Goal: Task Accomplishment & Management: Manage account settings

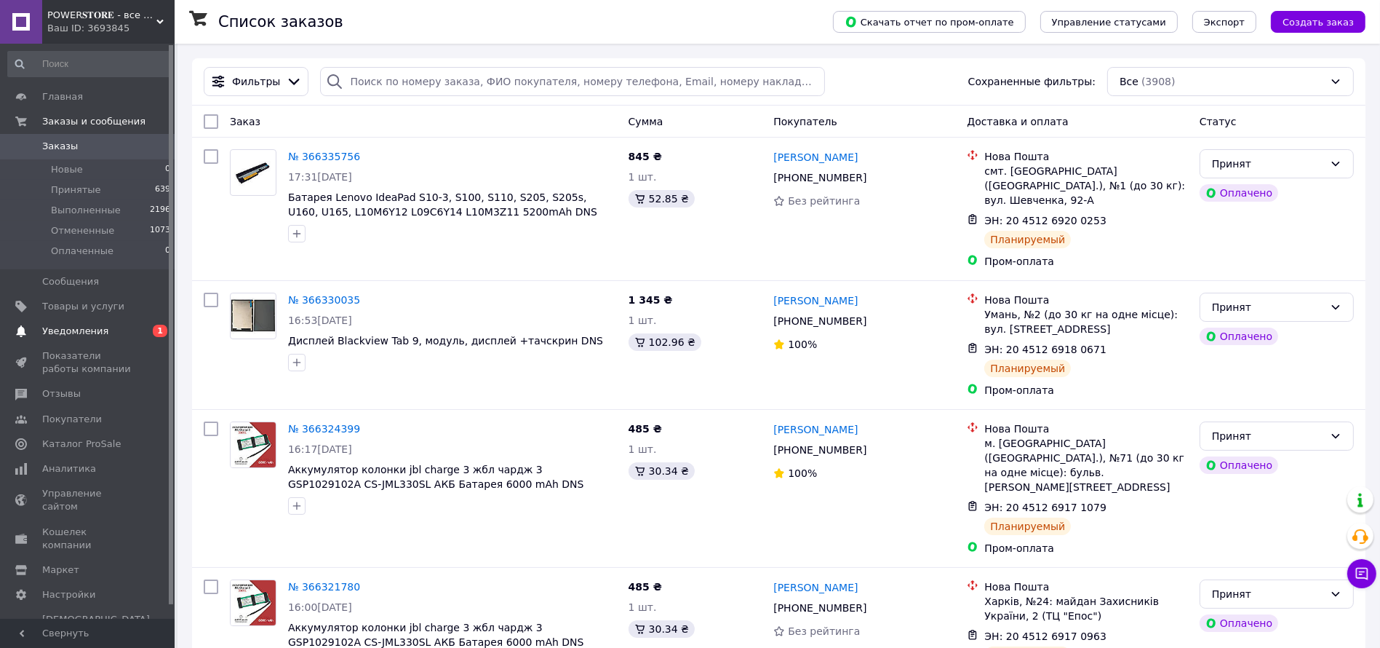
click at [97, 330] on span "Уведомления" at bounding box center [75, 331] width 66 height 13
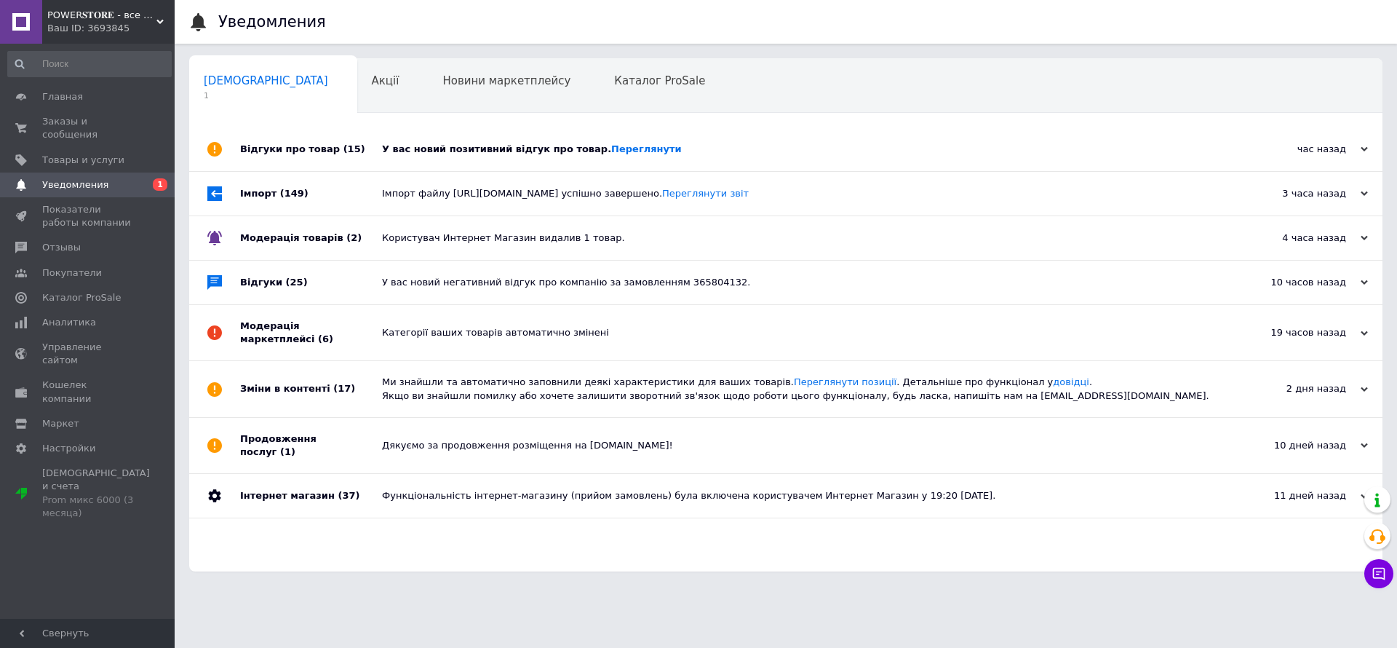
click at [469, 152] on div "У вас новий позитивний відгук про товар. [GEOGRAPHIC_DATA]" at bounding box center [802, 149] width 840 height 13
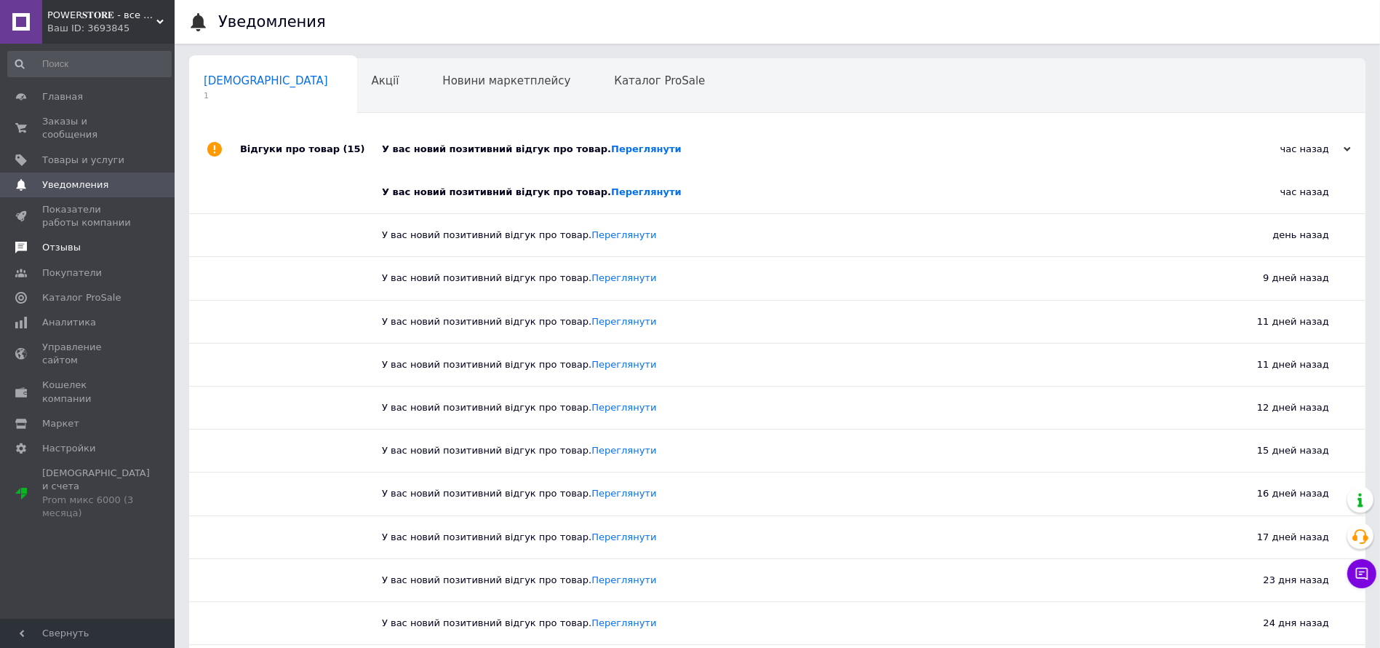
click at [68, 241] on span "Отзывы" at bounding box center [61, 247] width 39 height 13
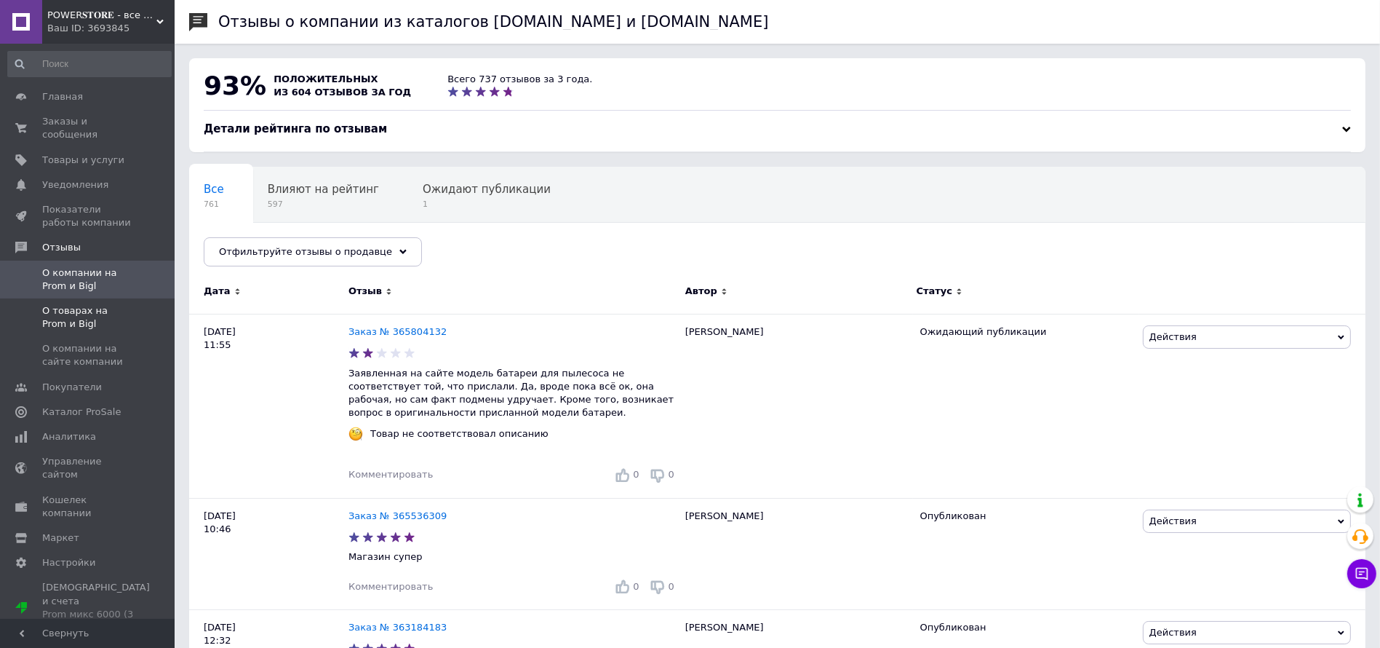
click at [103, 304] on span "О товарах на Prom и Bigl" at bounding box center [88, 317] width 92 height 26
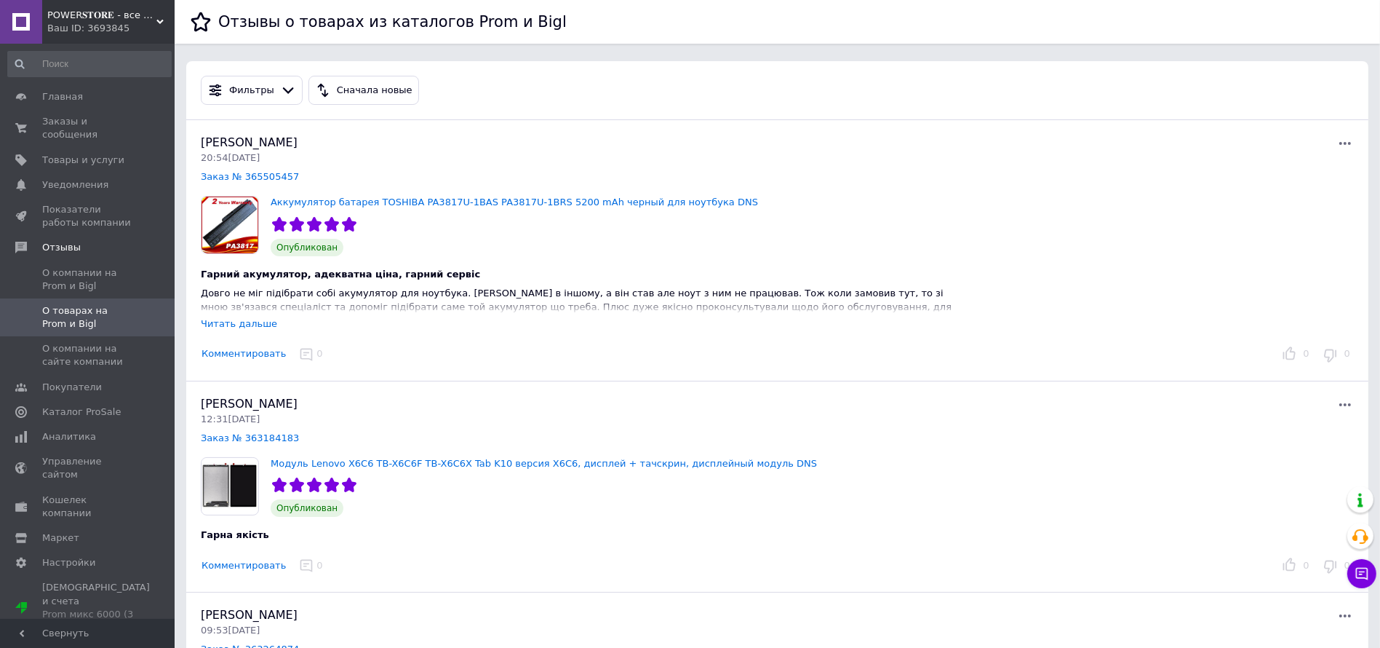
click at [236, 319] on div "Читать дальше" at bounding box center [239, 323] width 76 height 11
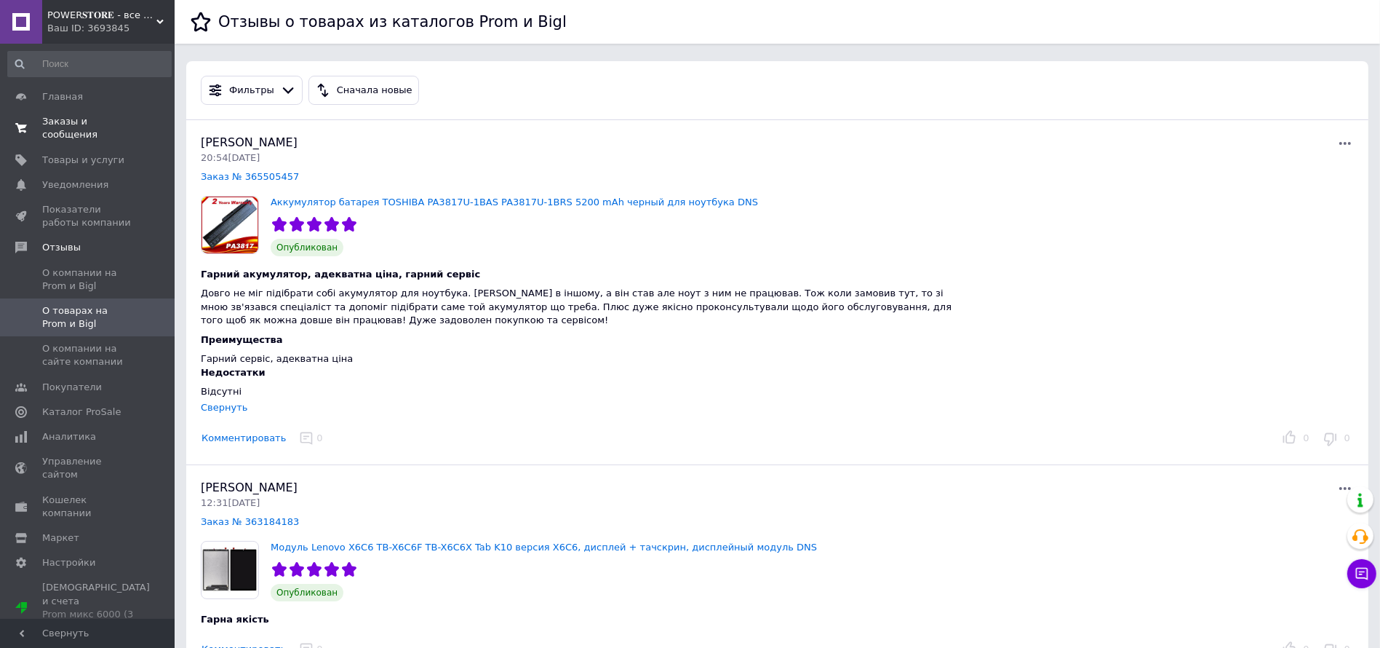
click at [92, 120] on span "Заказы и сообщения" at bounding box center [88, 128] width 92 height 26
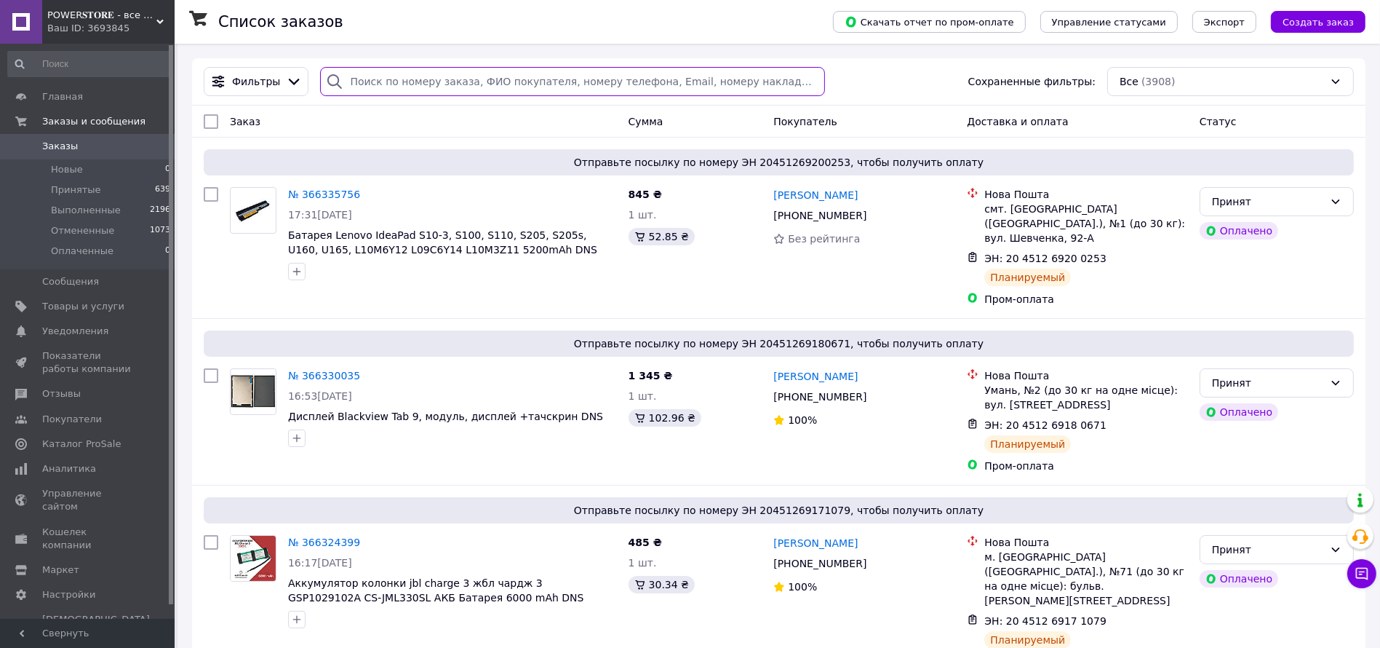
click at [422, 77] on input "search" at bounding box center [572, 81] width 505 height 29
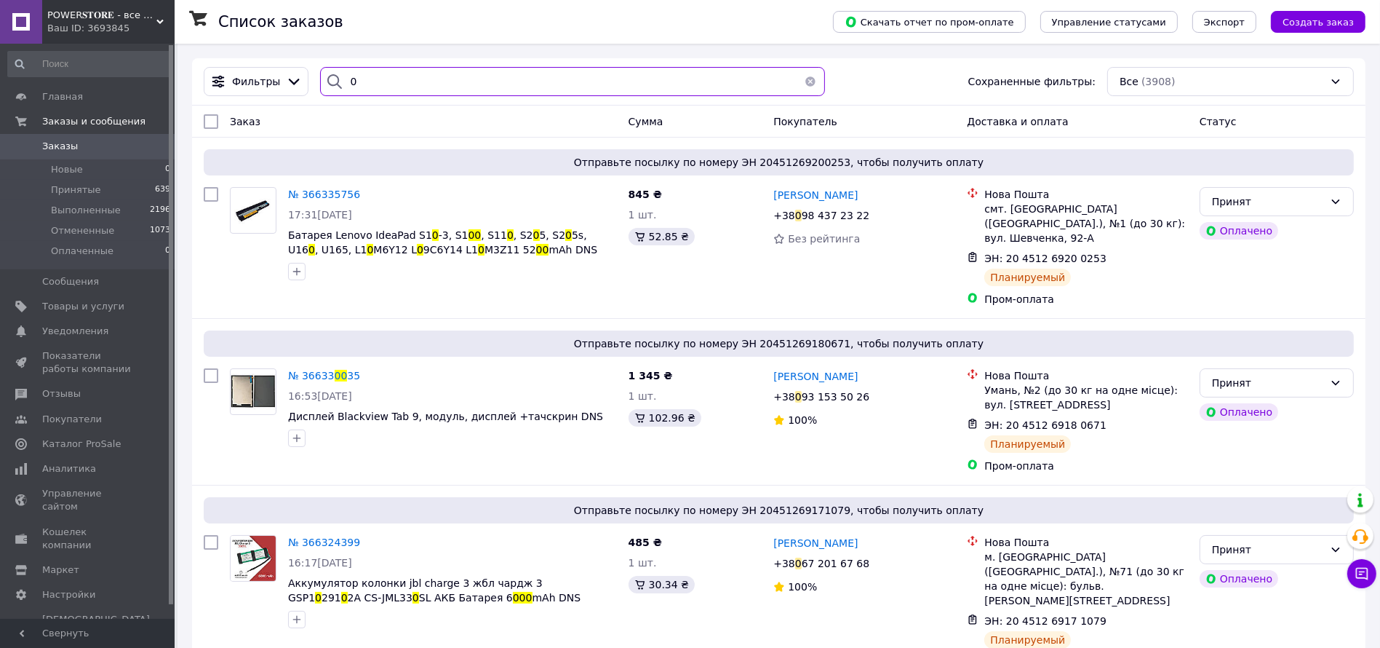
paste input "689884873"
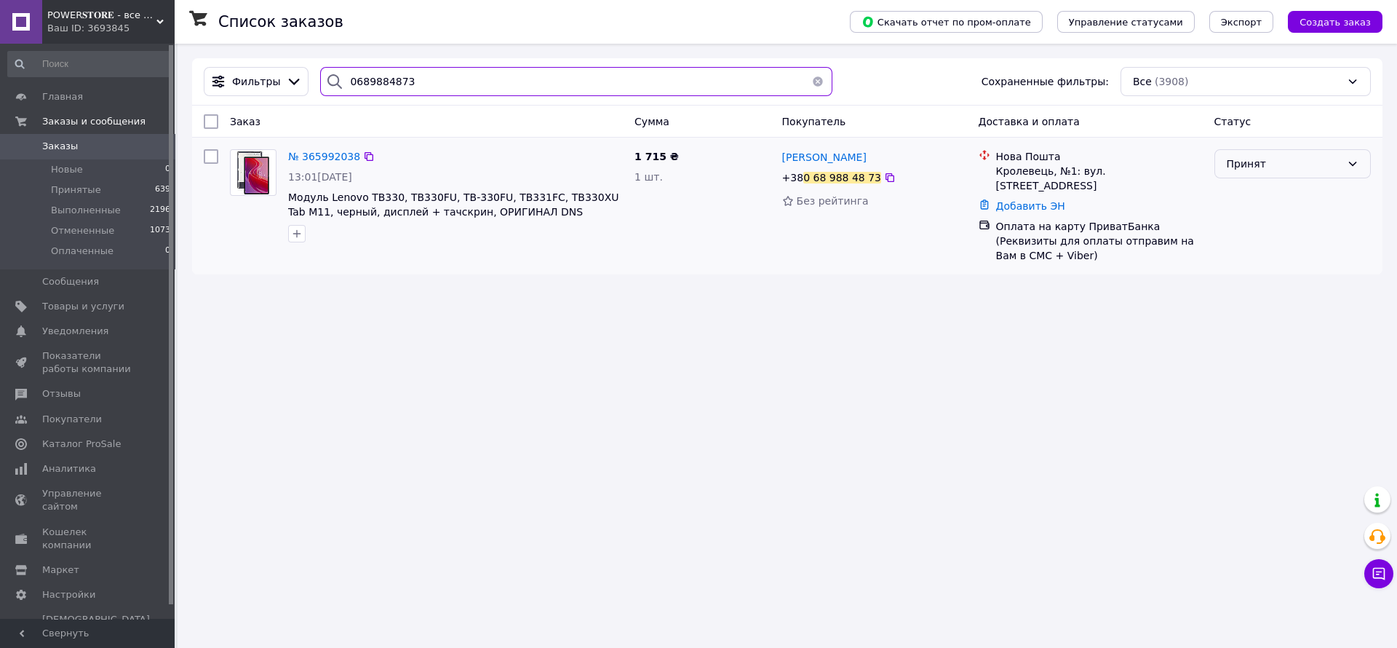
type input "0689884873"
click at [1261, 162] on div "Принят" at bounding box center [1284, 164] width 114 height 16
click at [1242, 220] on li "Отменен" at bounding box center [1292, 220] width 155 height 26
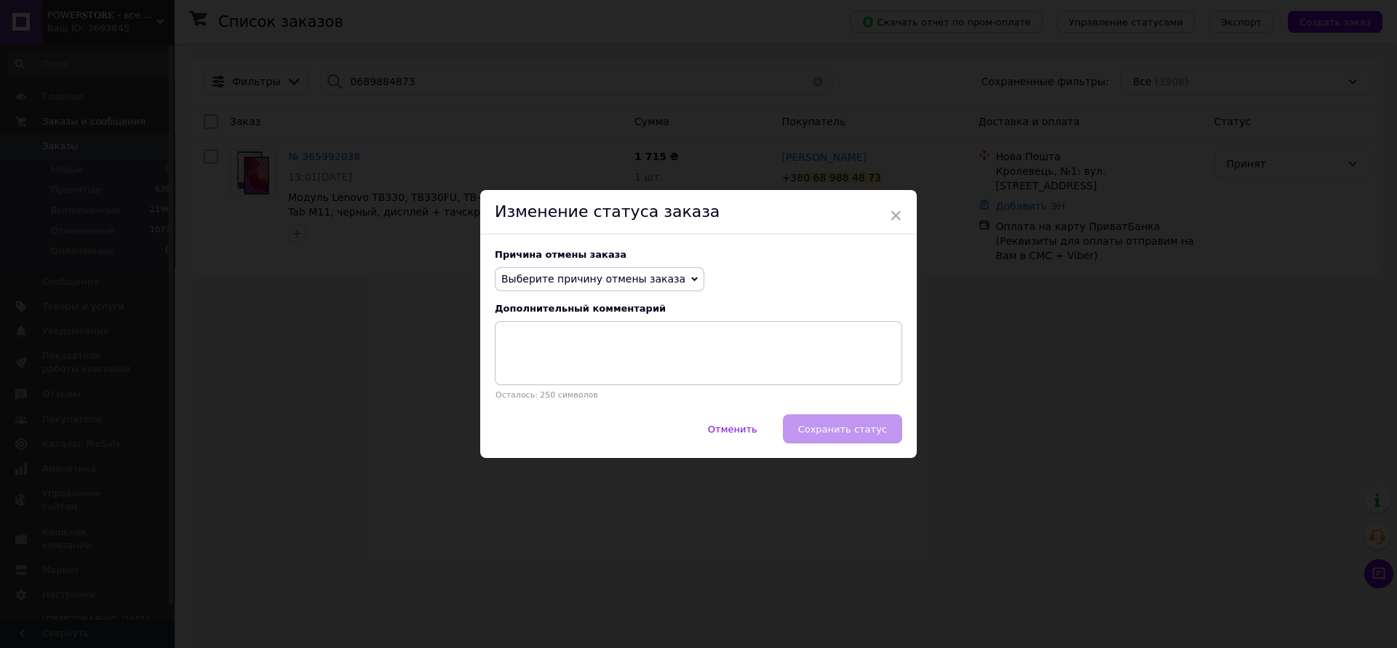
click at [602, 284] on span "Выберите причину отмены заказа" at bounding box center [593, 279] width 184 height 12
click at [538, 435] on li "Другое" at bounding box center [600, 430] width 208 height 20
click at [568, 374] on textarea at bounding box center [698, 353] width 407 height 64
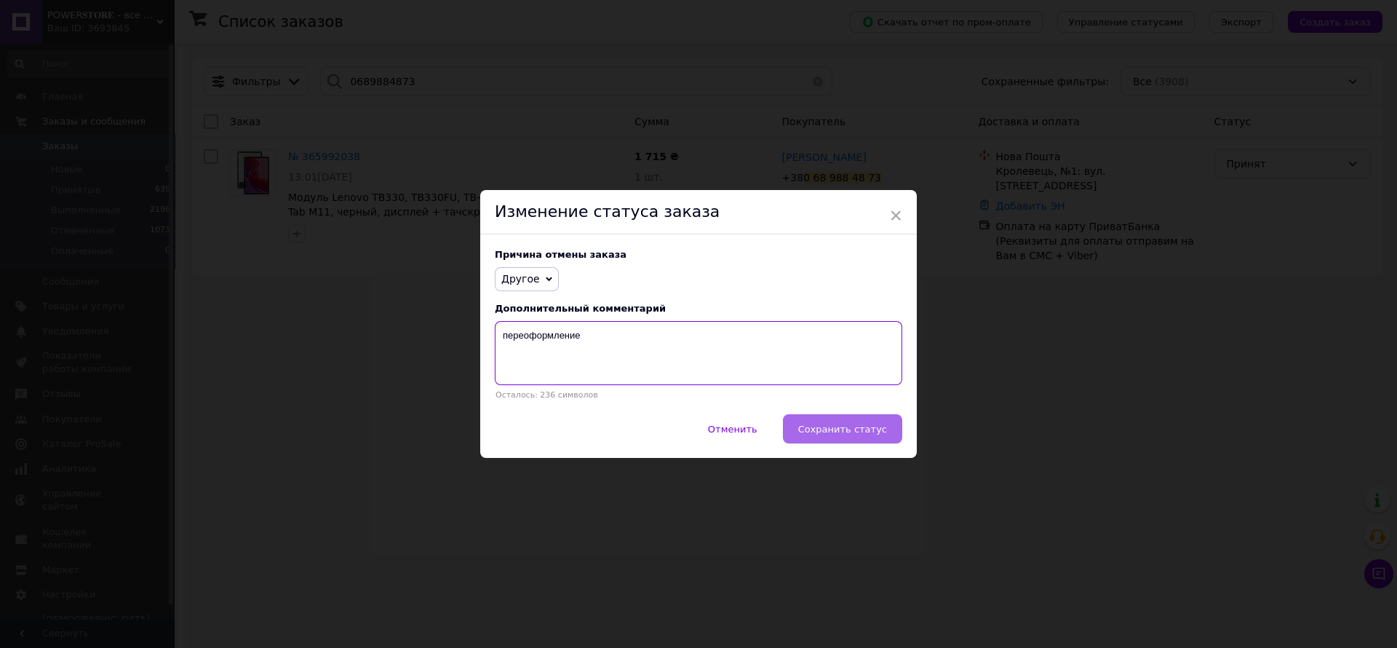
type textarea "переоформление"
click at [840, 434] on span "Сохранить статус" at bounding box center [842, 428] width 89 height 11
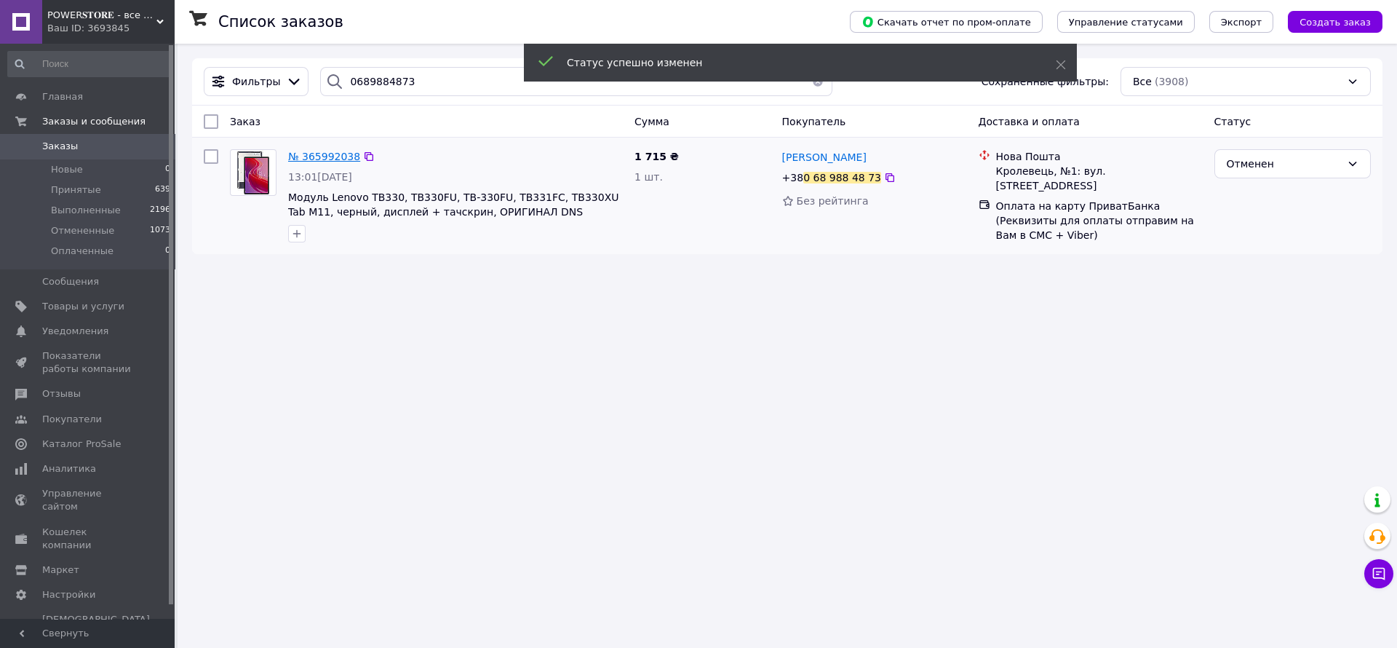
click at [330, 151] on span "№ 365992038" at bounding box center [324, 157] width 72 height 12
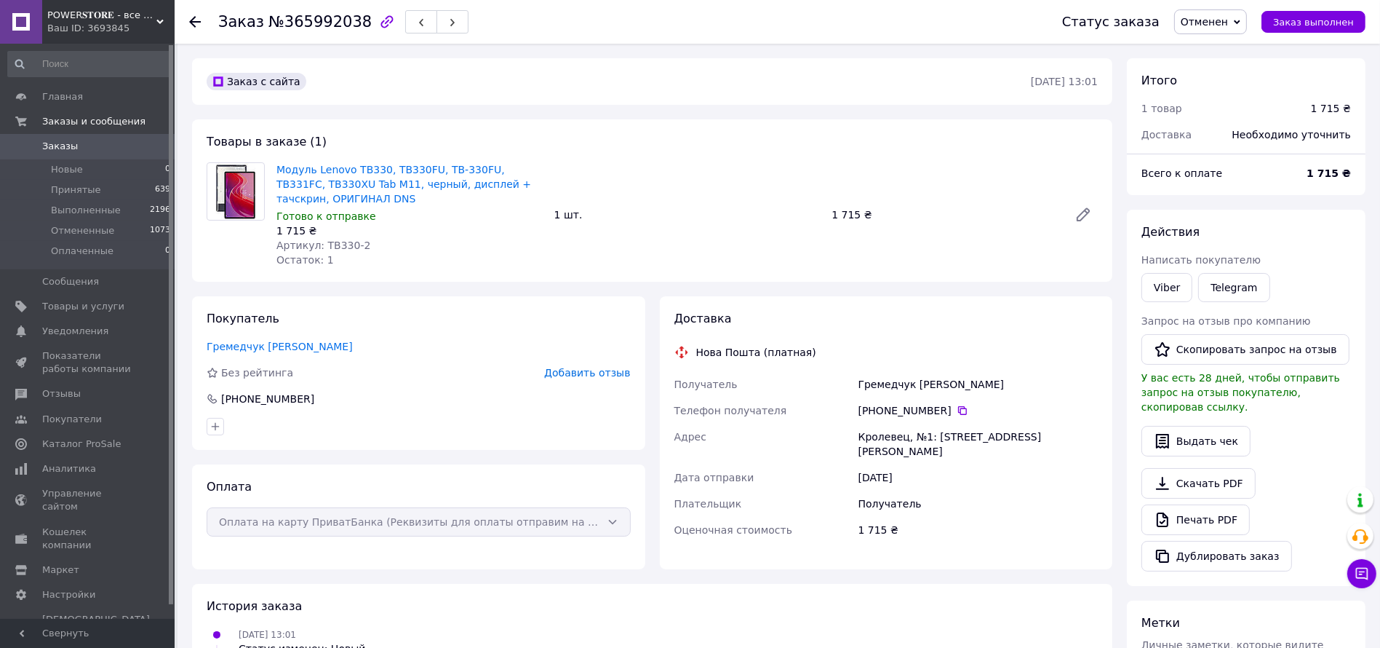
click at [115, 145] on span "Заказы" at bounding box center [88, 146] width 92 height 13
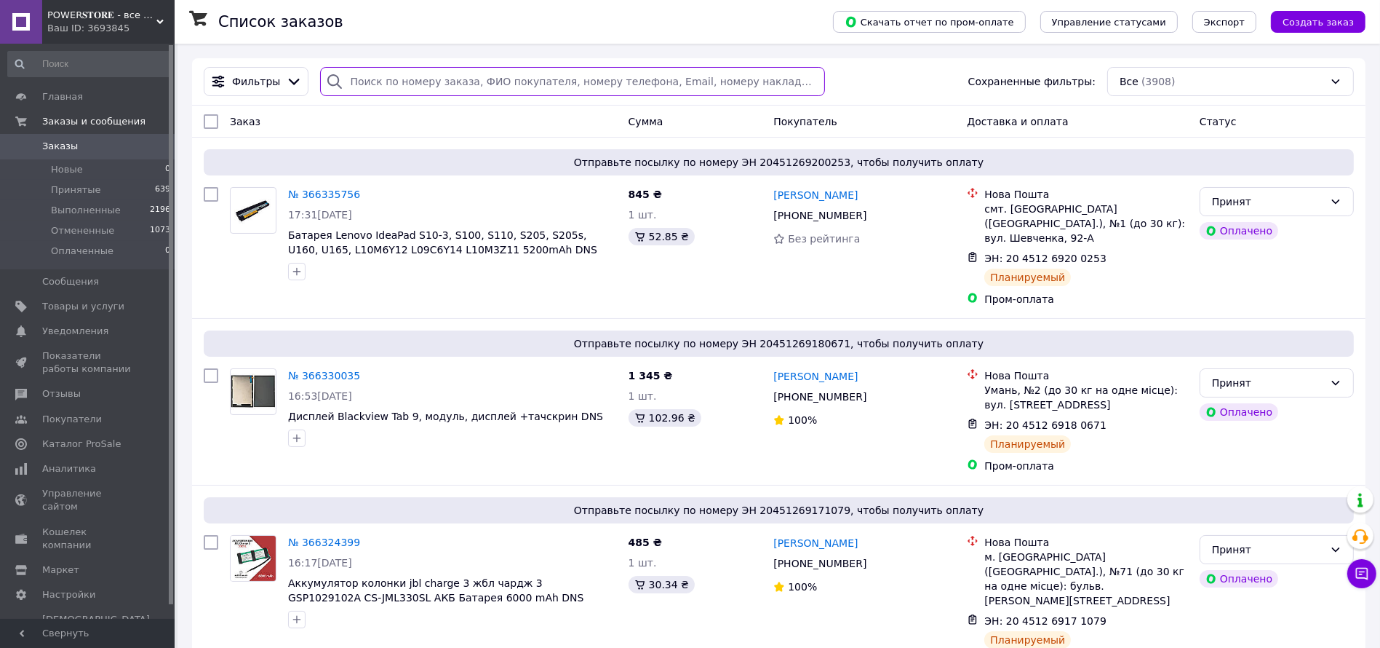
click at [445, 85] on input "search" at bounding box center [572, 81] width 505 height 29
paste input "20451268049039"
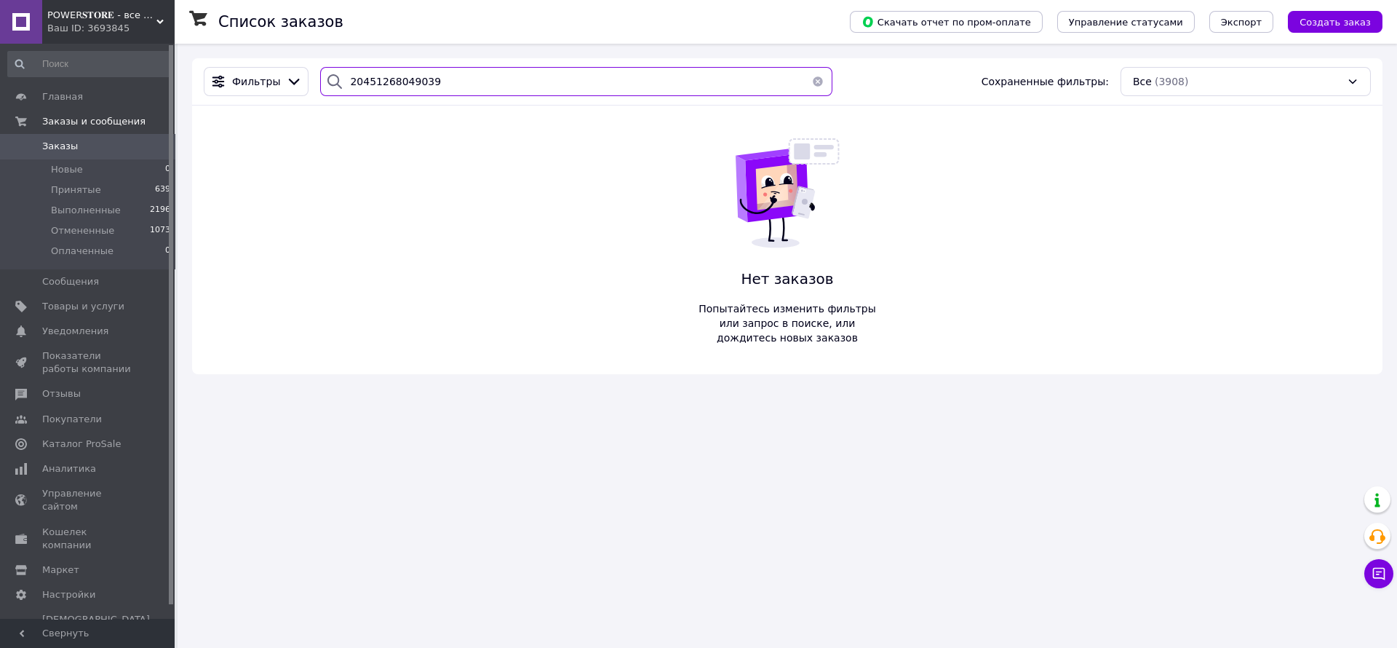
type input "20451268049039"
drag, startPoint x: 123, startPoint y: 146, endPoint x: 148, endPoint y: 150, distance: 25.8
click at [123, 145] on span "Заказы" at bounding box center [88, 146] width 92 height 13
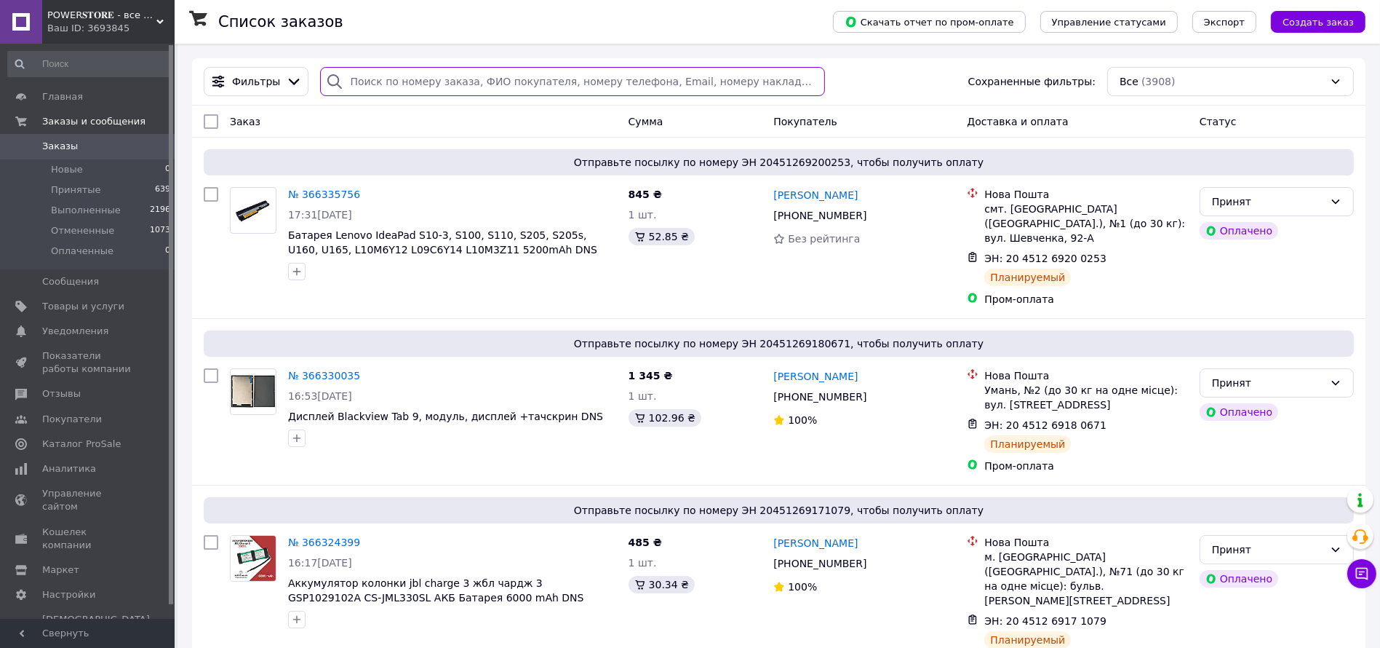
click at [418, 70] on input "search" at bounding box center [572, 81] width 505 height 29
paste input "689884873"
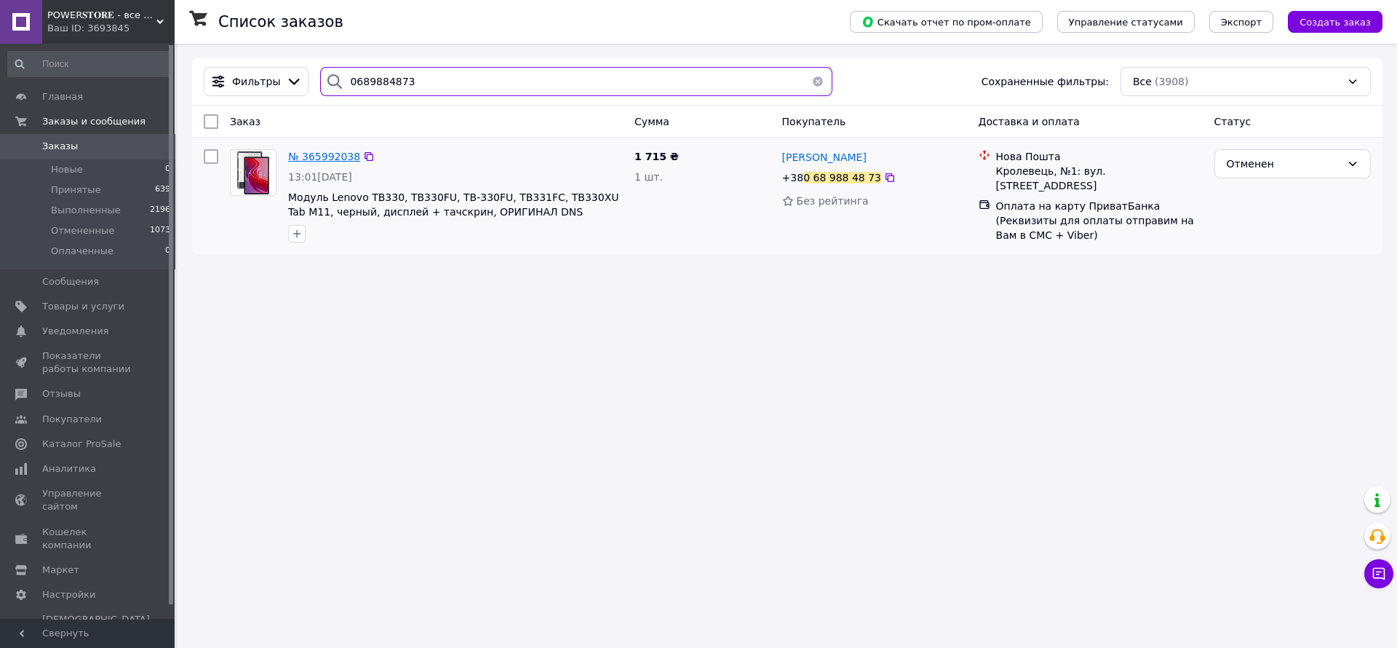
type input "0689884873"
click at [294, 155] on span "№ 365992038" at bounding box center [324, 157] width 72 height 12
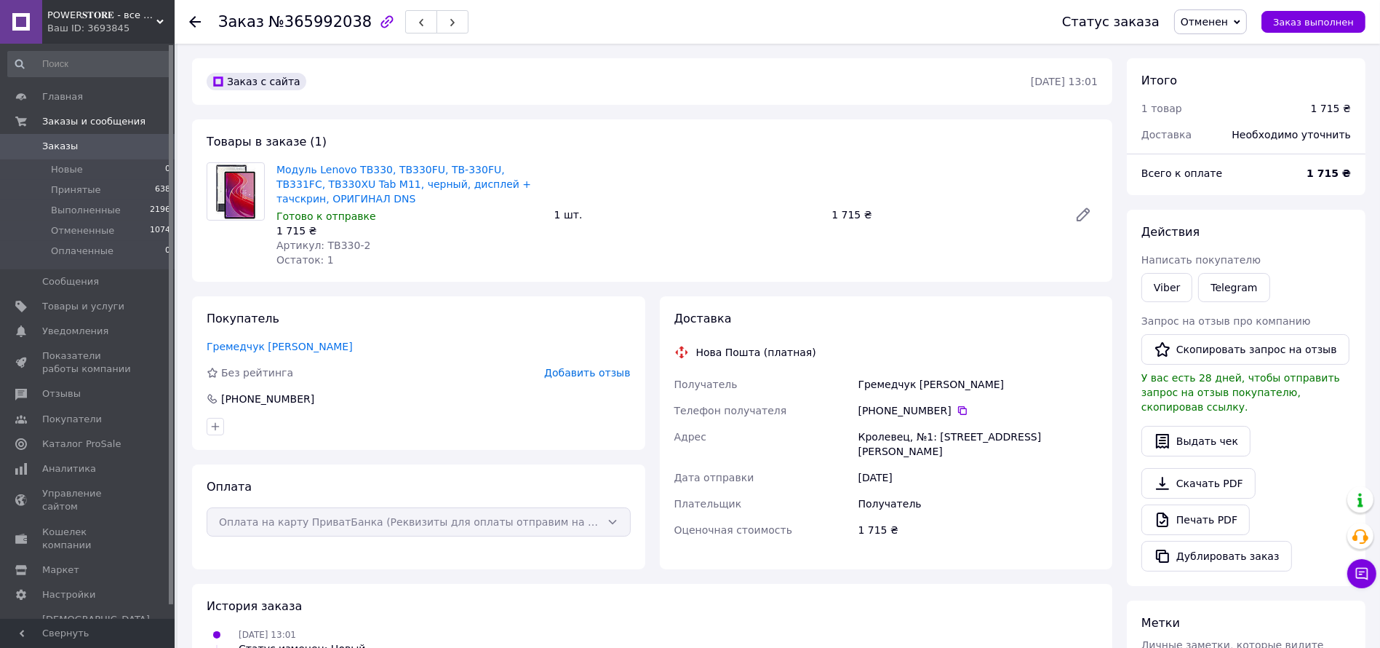
click at [303, 23] on span "№365992038" at bounding box center [320, 21] width 103 height 17
copy span "365992038"
click at [132, 137] on link "Заказы 0" at bounding box center [89, 146] width 179 height 25
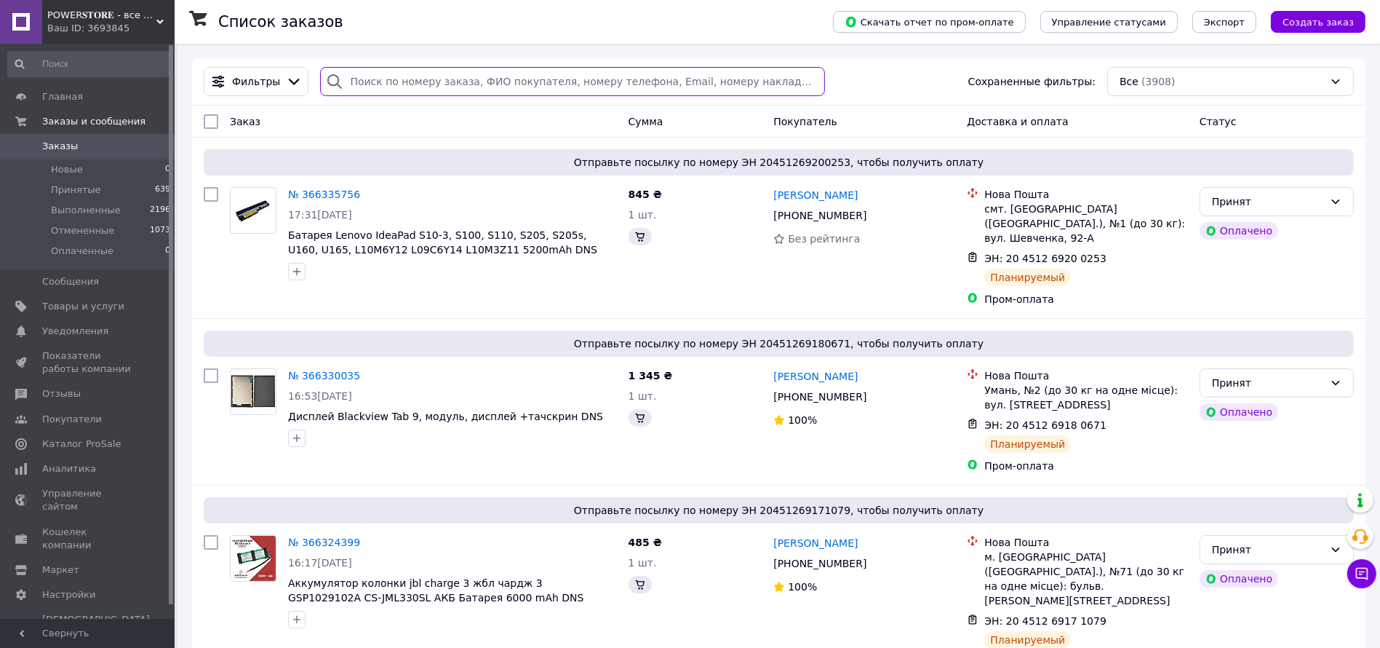
click at [456, 82] on input "search" at bounding box center [572, 81] width 505 height 29
paste input "365992038"
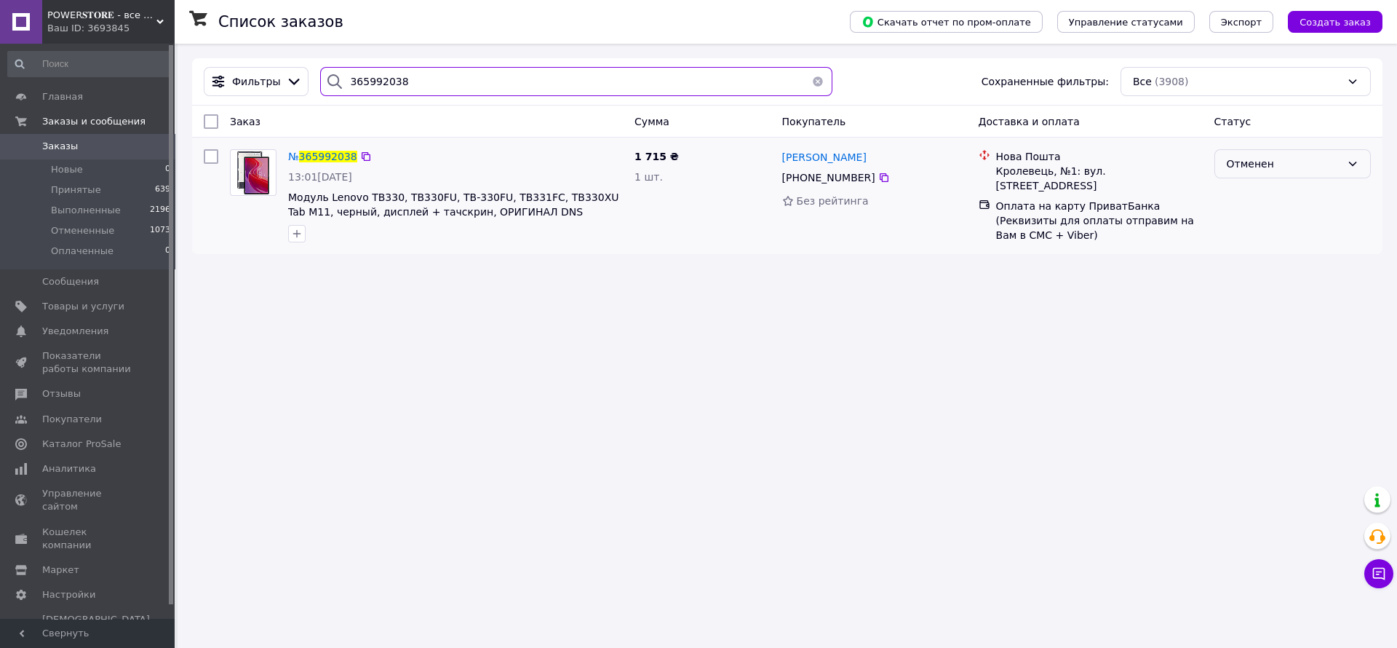
type input "365992038"
click at [1280, 163] on div "Отменен" at bounding box center [1284, 164] width 114 height 16
drag, startPoint x: 1250, startPoint y: 216, endPoint x: 1239, endPoint y: 215, distance: 10.9
click at [1249, 215] on li "Выполнен" at bounding box center [1292, 220] width 155 height 26
click at [322, 159] on span "365992038" at bounding box center [328, 157] width 58 height 12
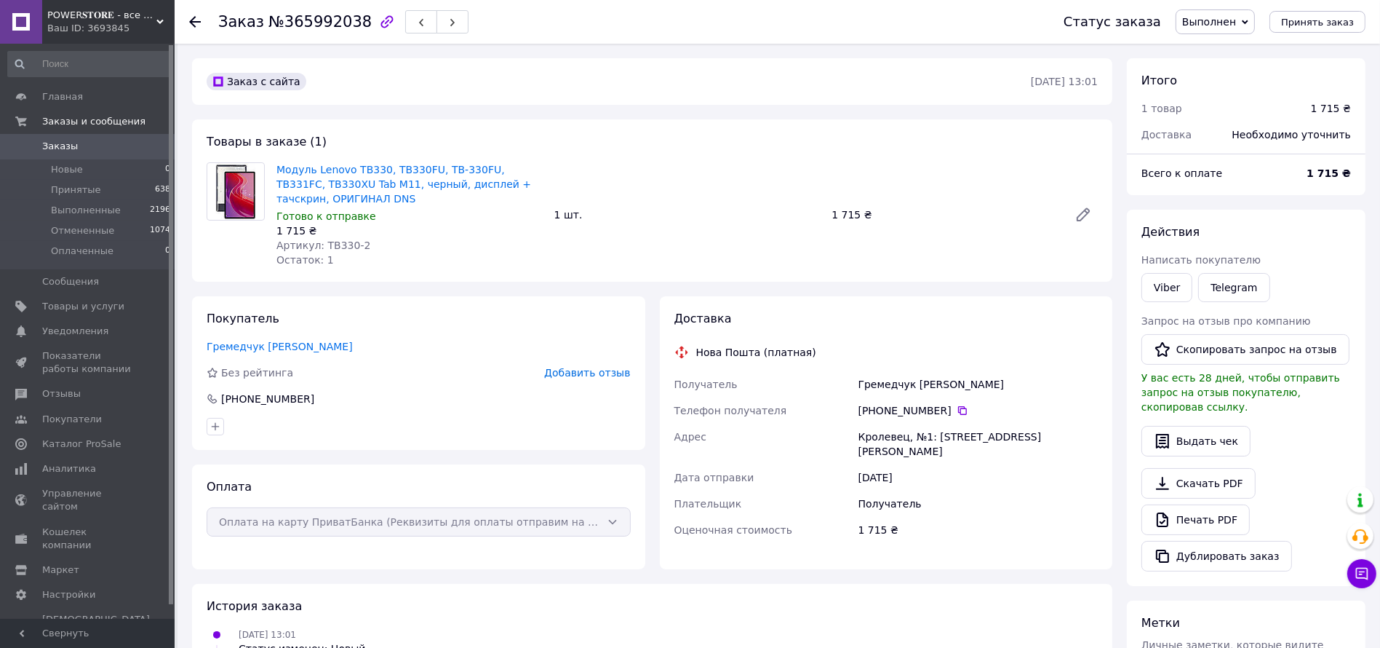
click at [122, 152] on span "Заказы" at bounding box center [88, 146] width 92 height 13
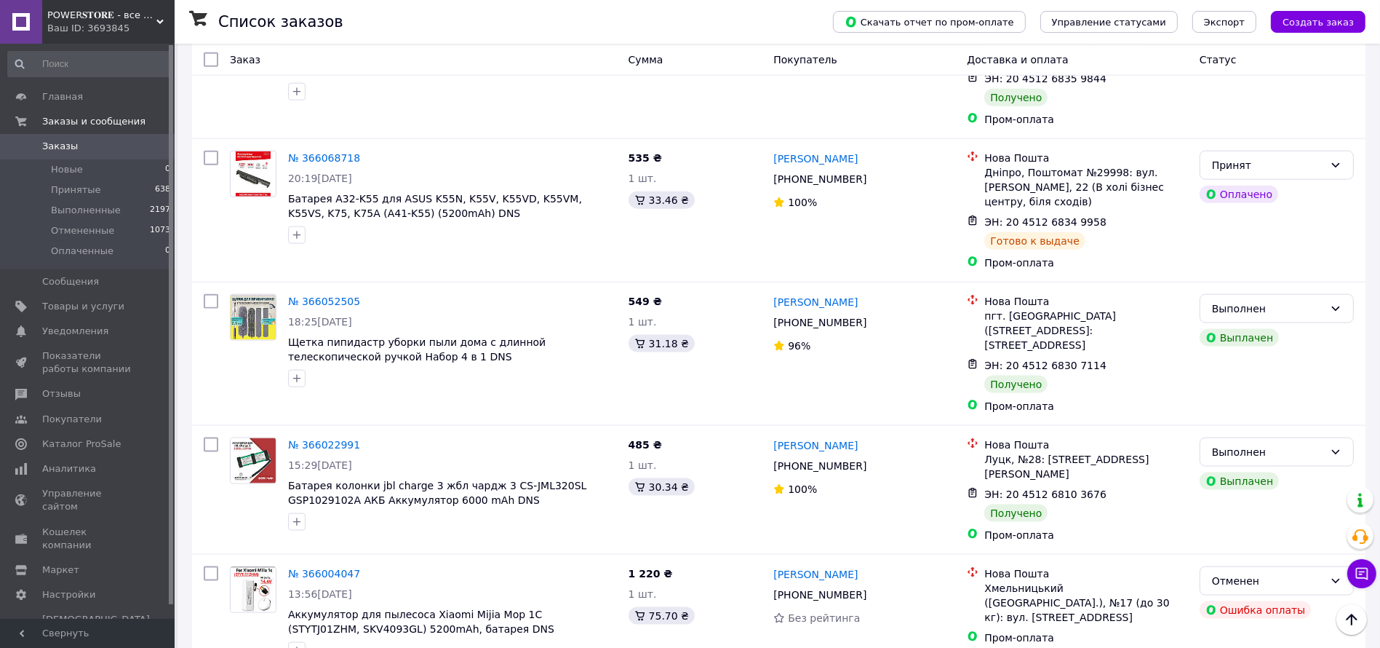
scroll to position [2295, 0]
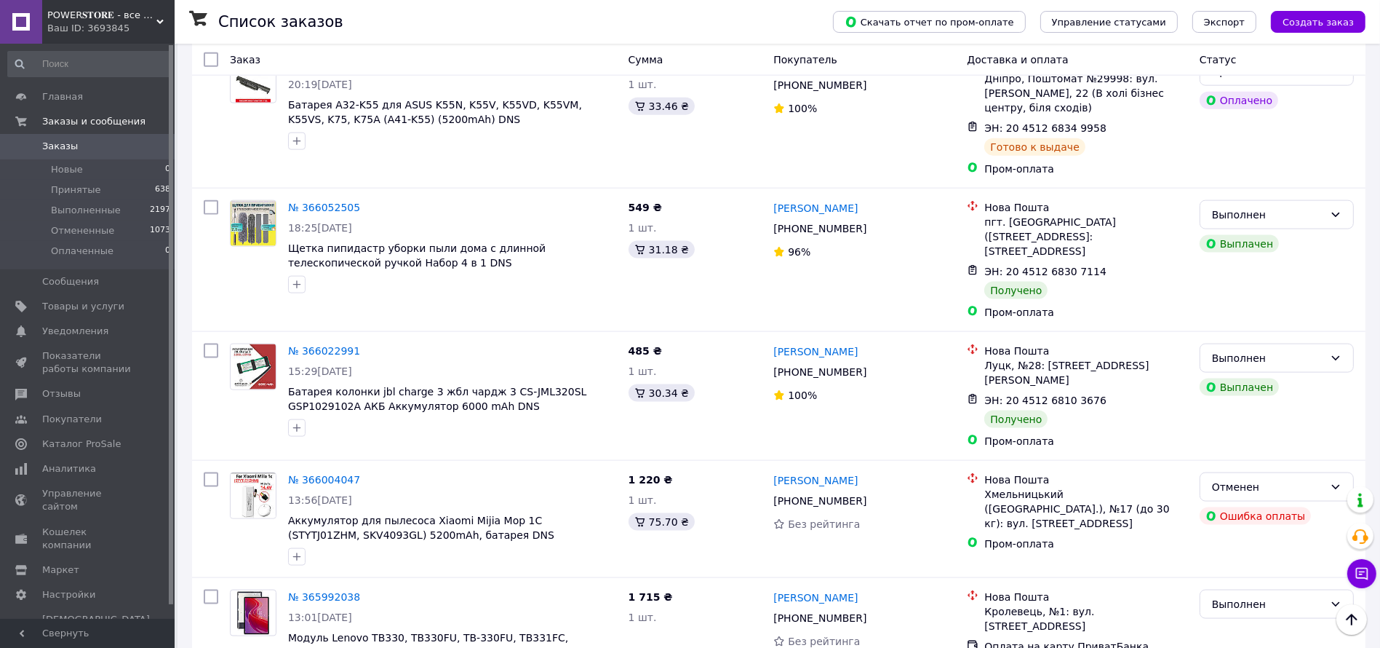
scroll to position [2467, 0]
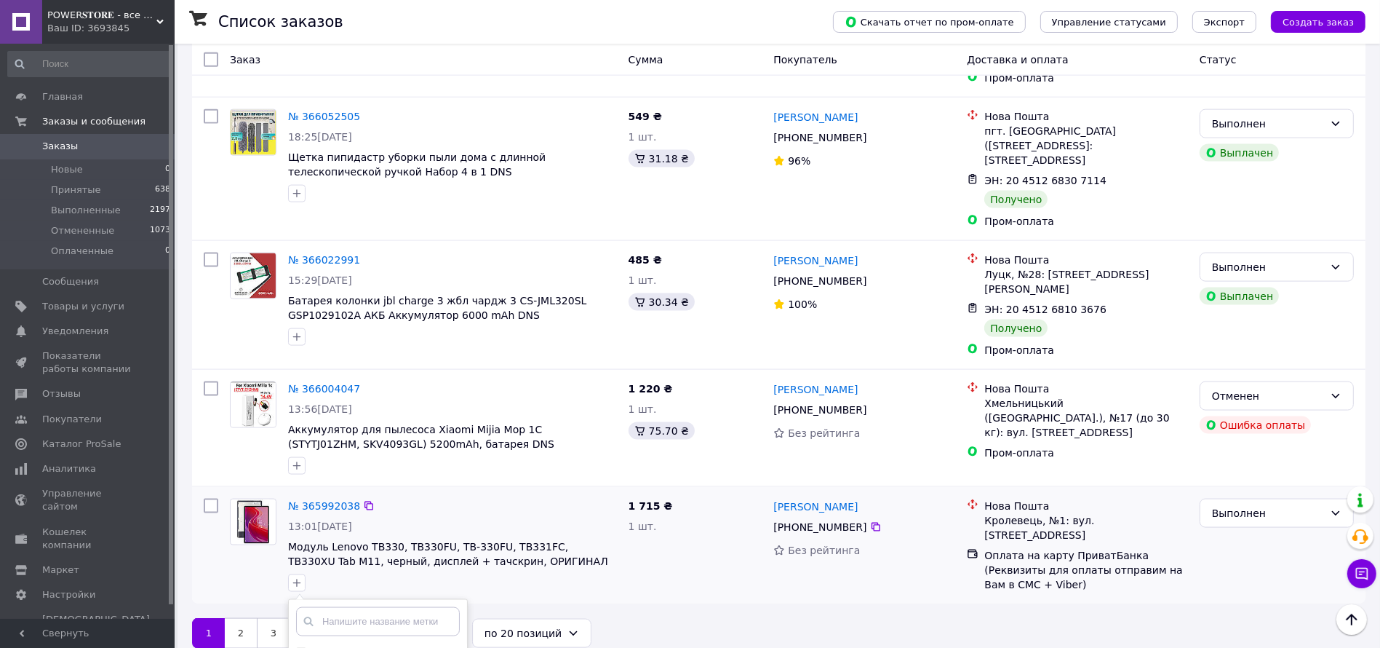
checkbox input "true"
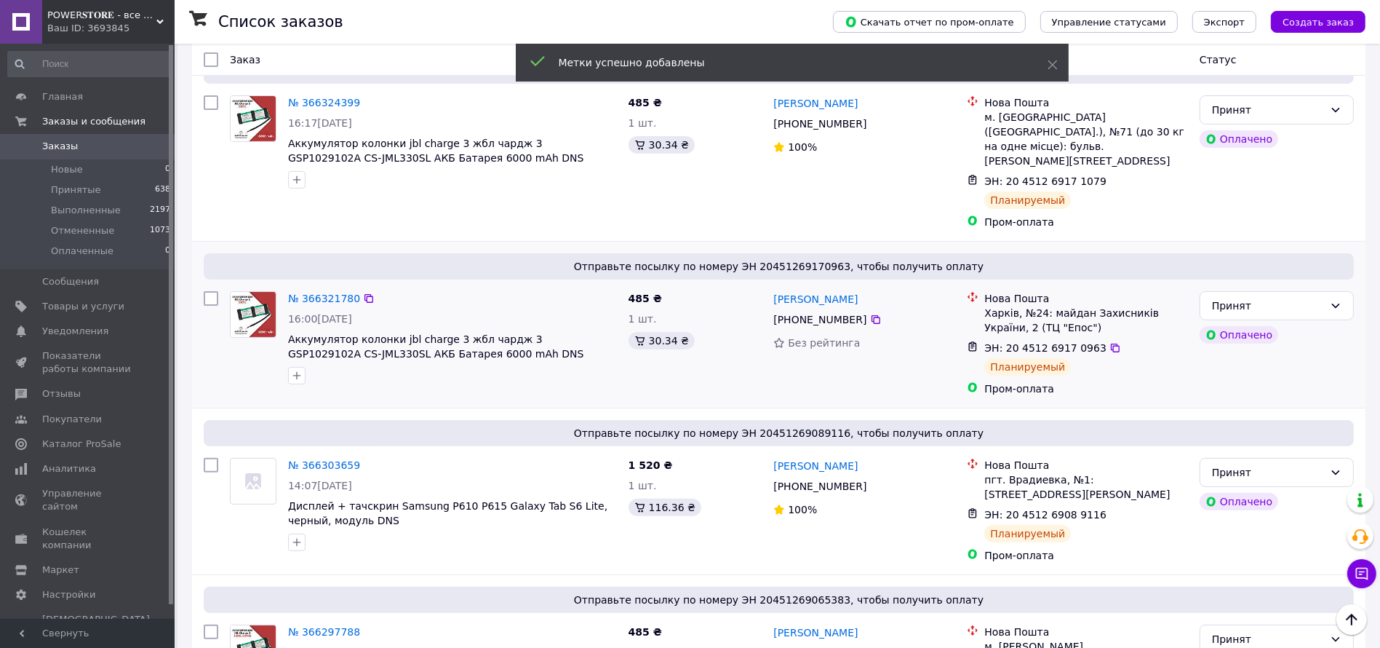
scroll to position [0, 0]
